Goal: Task Accomplishment & Management: Manage account settings

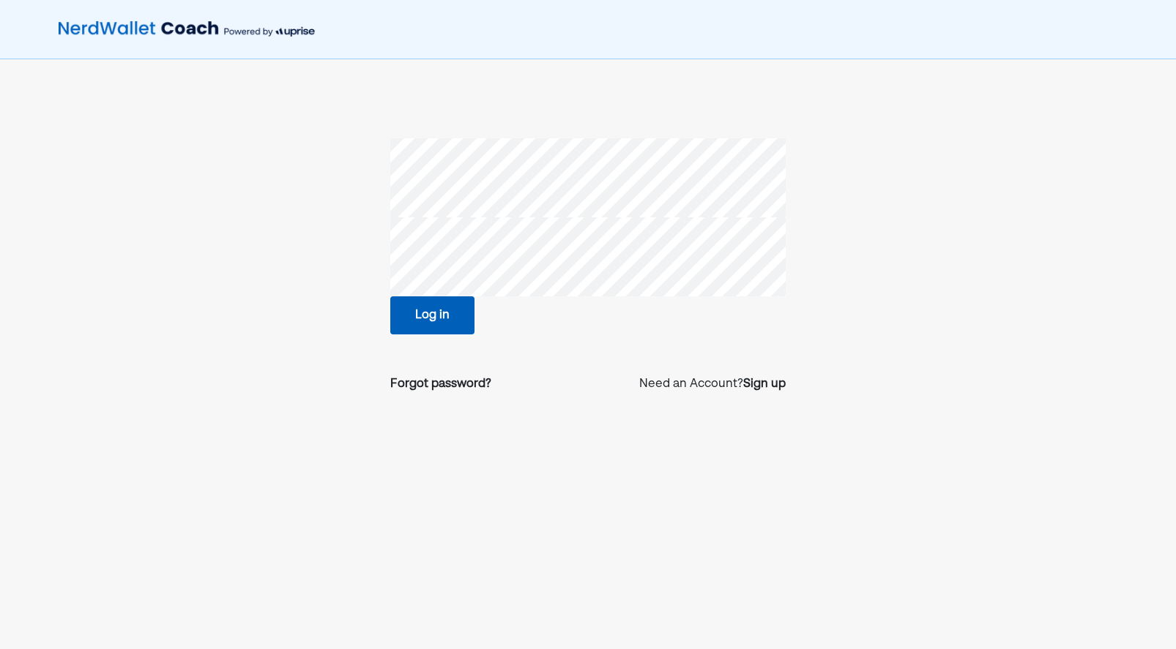
click at [434, 323] on button "Log in" at bounding box center [432, 316] width 84 height 38
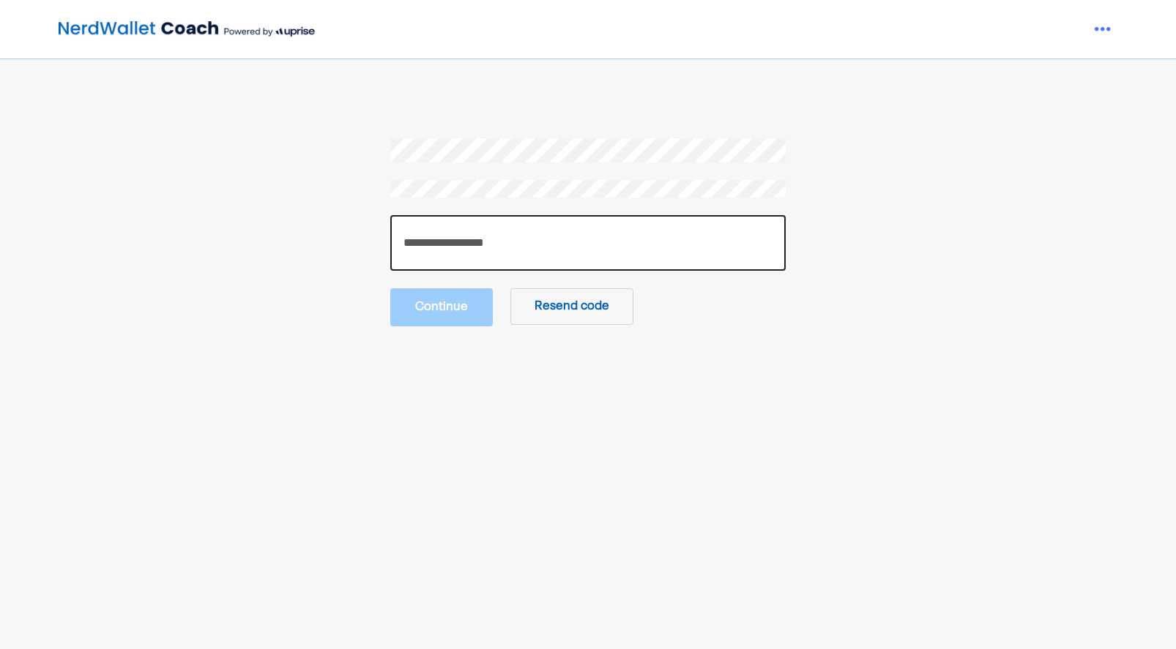
click at [487, 246] on input "number" at bounding box center [587, 243] width 395 height 56
paste input "******"
type input "******"
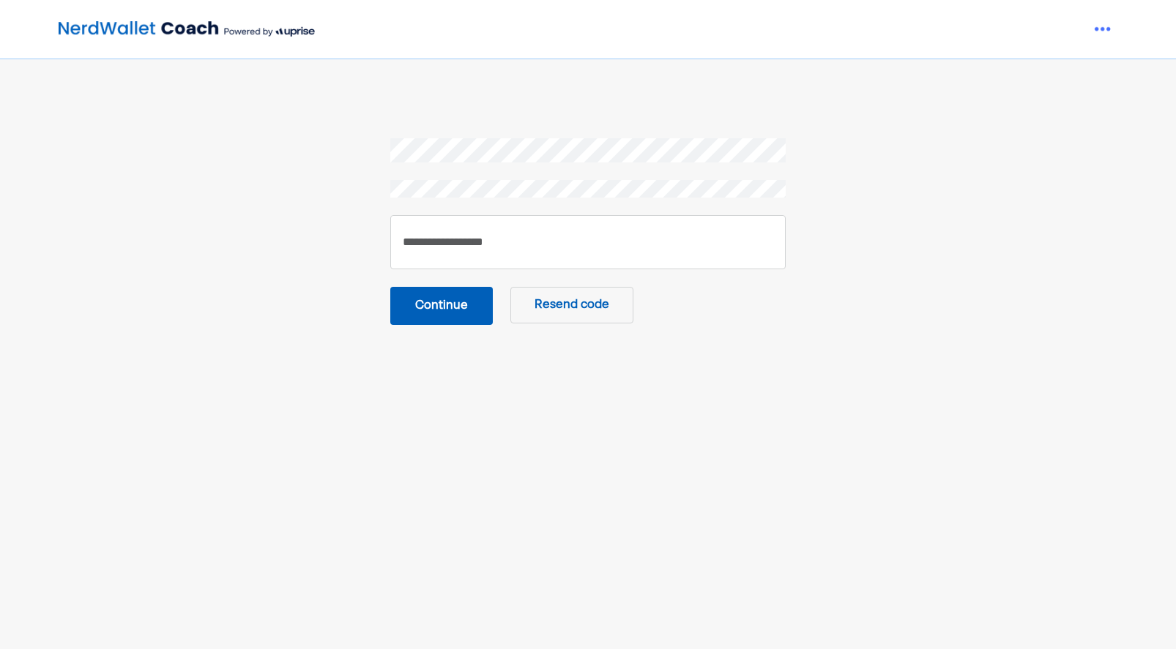
click at [458, 302] on button "Continue" at bounding box center [441, 306] width 103 height 38
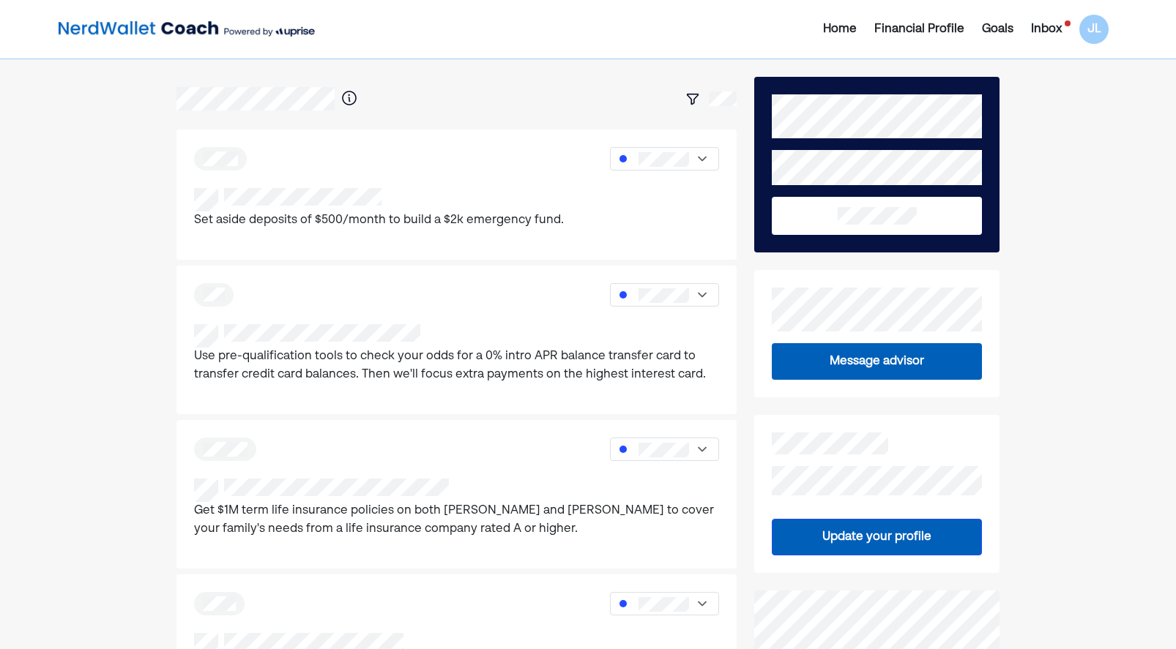
click at [1047, 31] on div "Inbox" at bounding box center [1046, 30] width 31 height 18
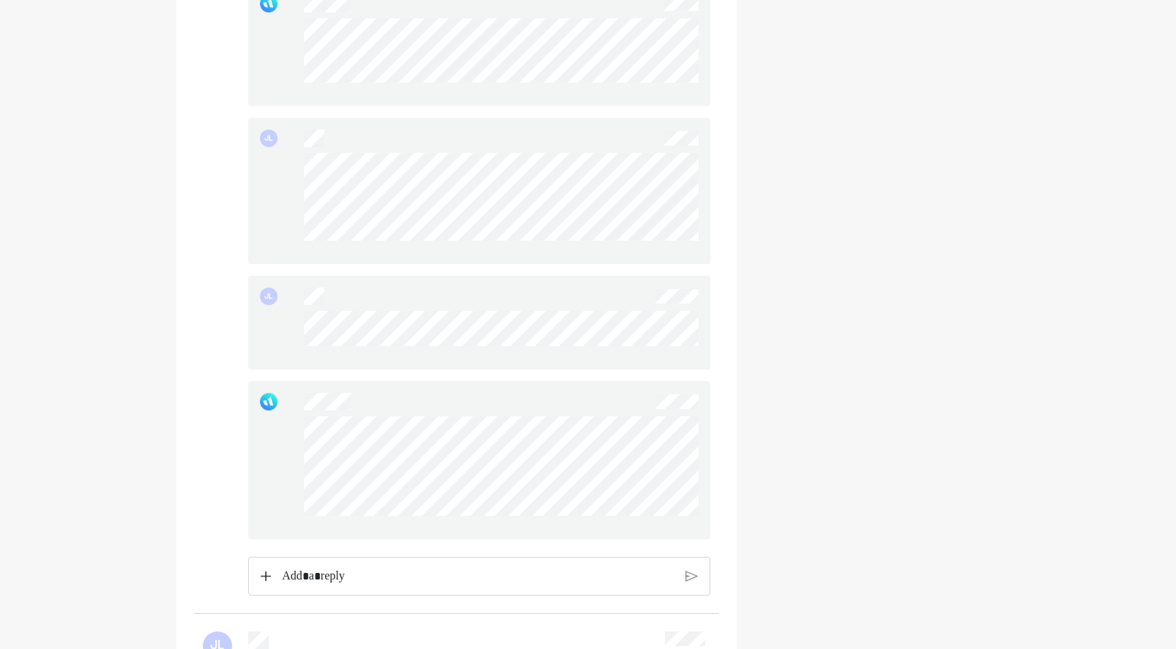
scroll to position [1318, 0]
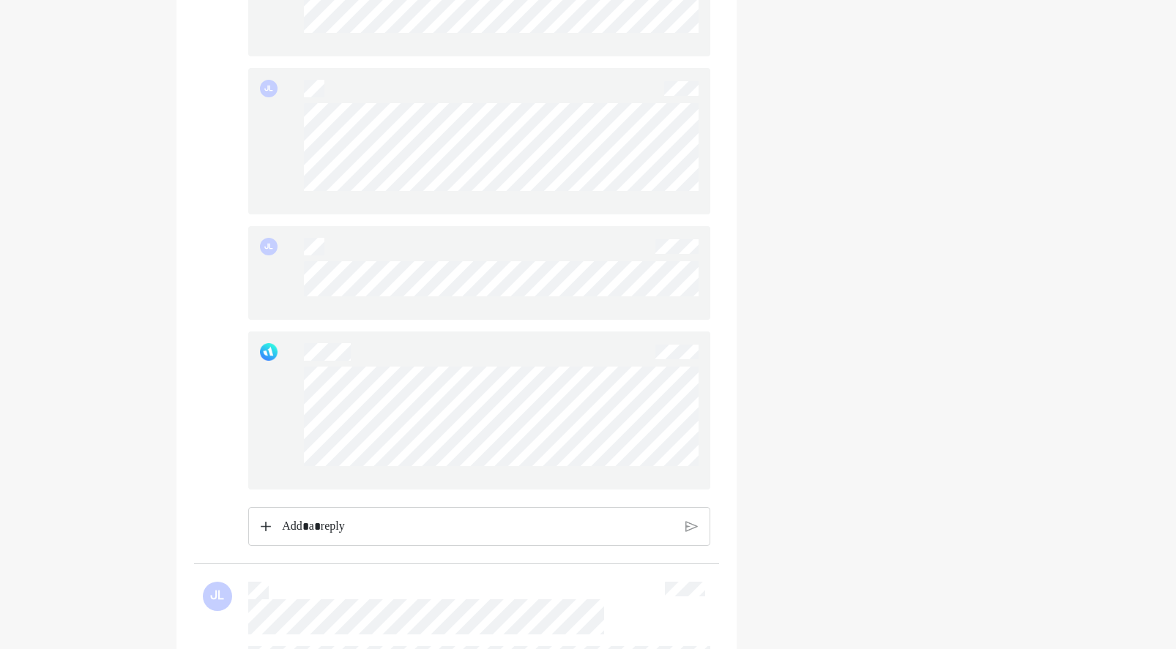
click at [300, 385] on div at bounding box center [479, 411] width 462 height 158
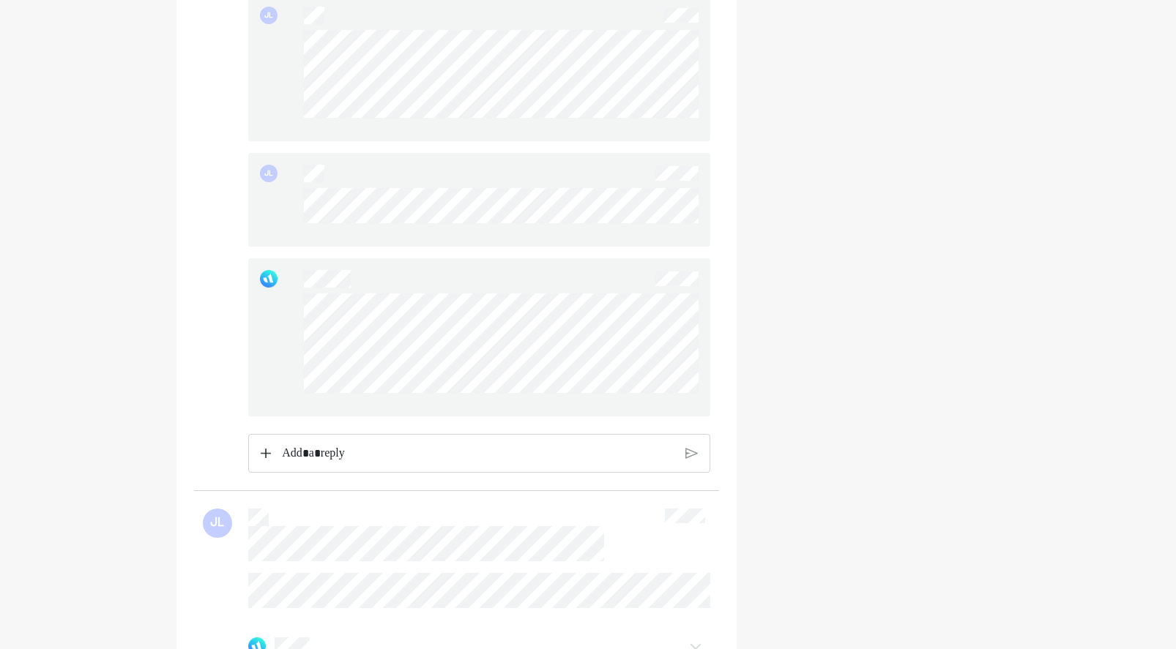
click at [299, 304] on div at bounding box center [479, 337] width 462 height 158
click at [298, 306] on div at bounding box center [479, 337] width 462 height 158
click at [297, 464] on p "Rich Text Editor. Editing area: main" at bounding box center [478, 453] width 392 height 19
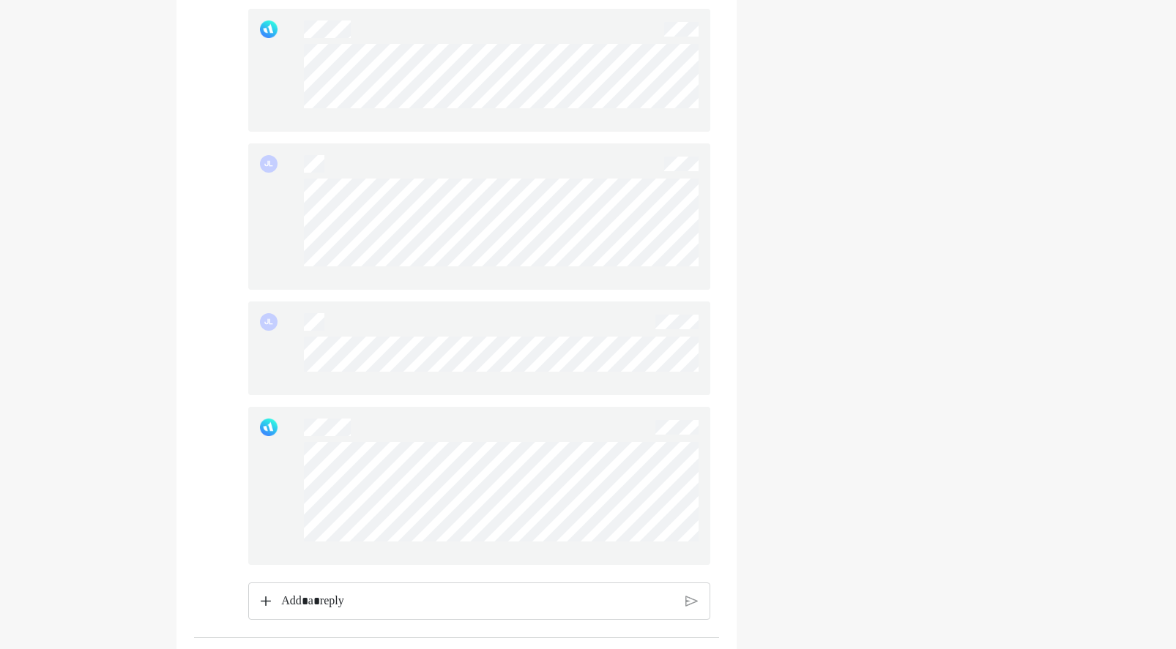
scroll to position [1245, 0]
